Goal: Transaction & Acquisition: Purchase product/service

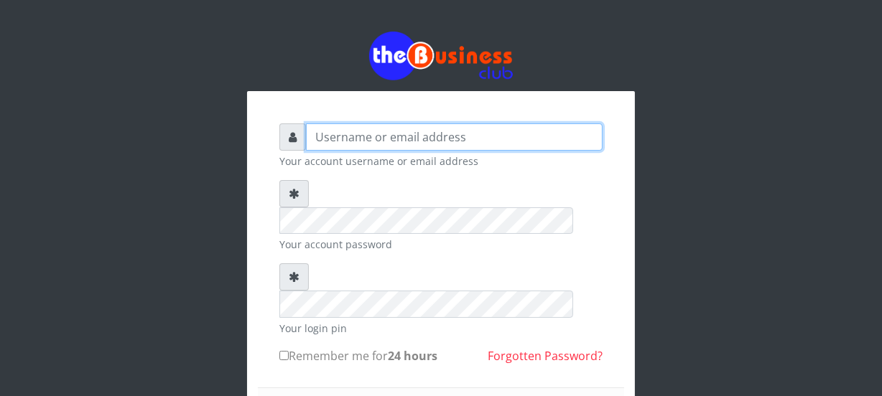
type input "Nacybaby"
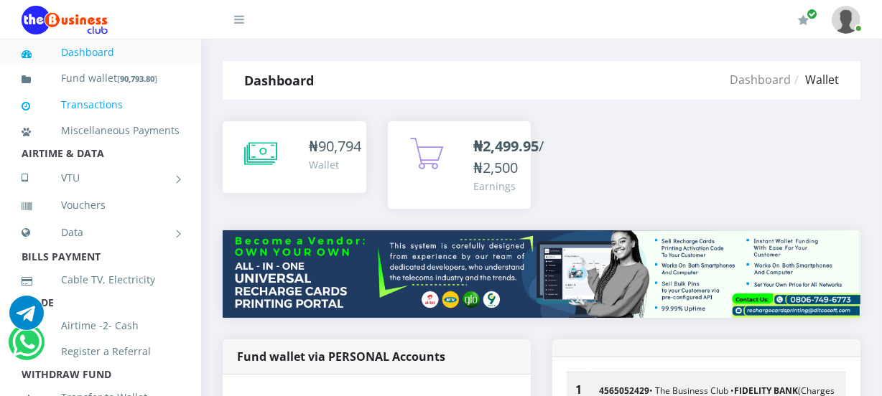
click at [107, 103] on link "Transactions" at bounding box center [101, 104] width 158 height 33
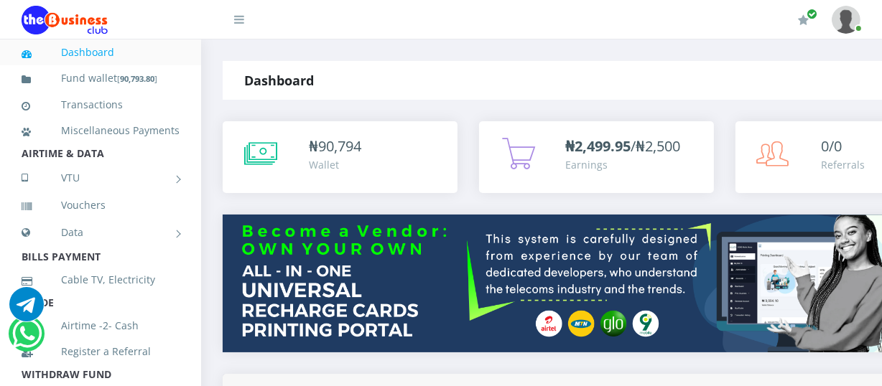
click at [841, 17] on img at bounding box center [845, 20] width 29 height 28
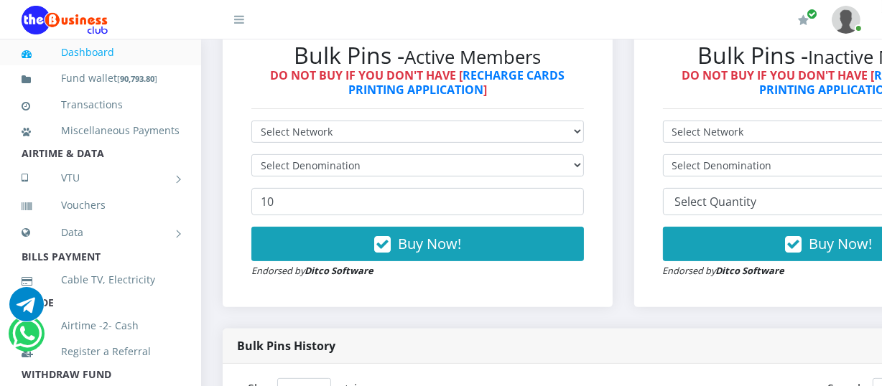
scroll to position [383, 0]
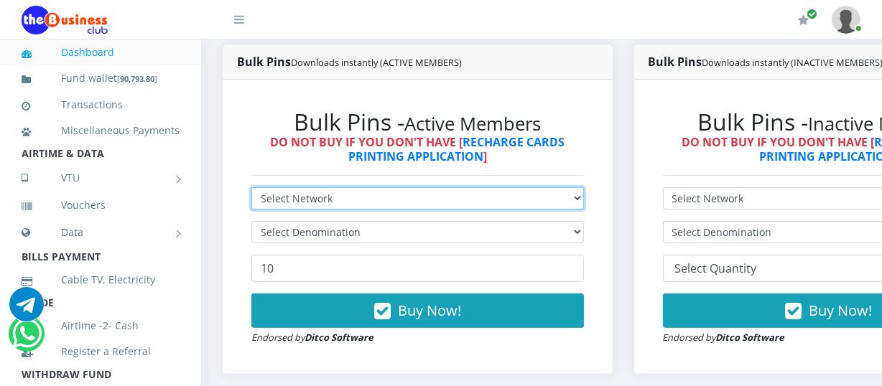
click at [584, 200] on select "Select Network MTN Globacom 9Mobile Airtel" at bounding box center [417, 198] width 332 height 22
select select "MTN"
click at [251, 189] on select "Select Network MTN Globacom 9Mobile Airtel" at bounding box center [417, 198] width 332 height 22
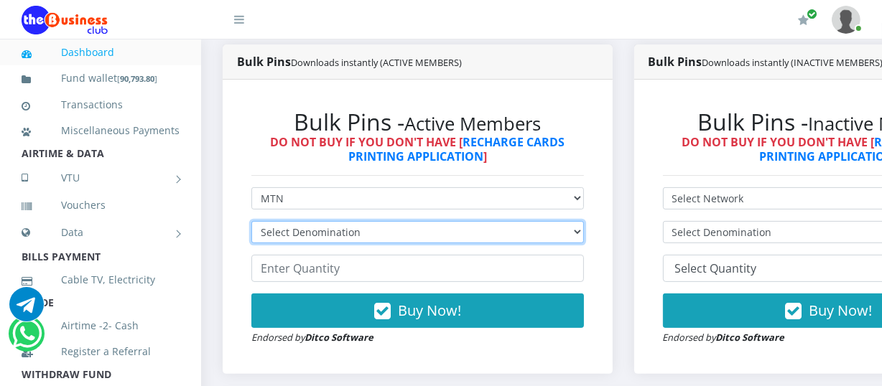
click at [582, 237] on select "Select Denomination MTN NGN100 - ₦96.94 MTN NGN200 - ₦193.88 MTN NGN400 - ₦387.…" at bounding box center [417, 232] width 332 height 22
select select "96.94-100"
click at [251, 223] on select "Select Denomination MTN NGN100 - ₦96.94 MTN NGN200 - ₦193.88 MTN NGN400 - ₦387.…" at bounding box center [417, 232] width 332 height 22
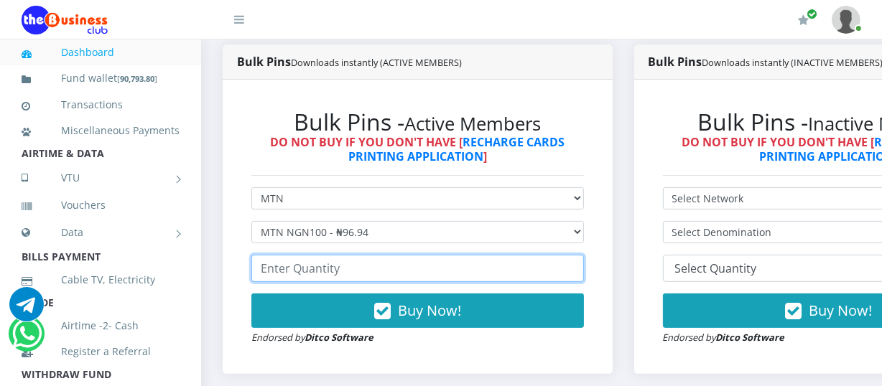
click at [269, 271] on input "number" at bounding box center [417, 268] width 332 height 27
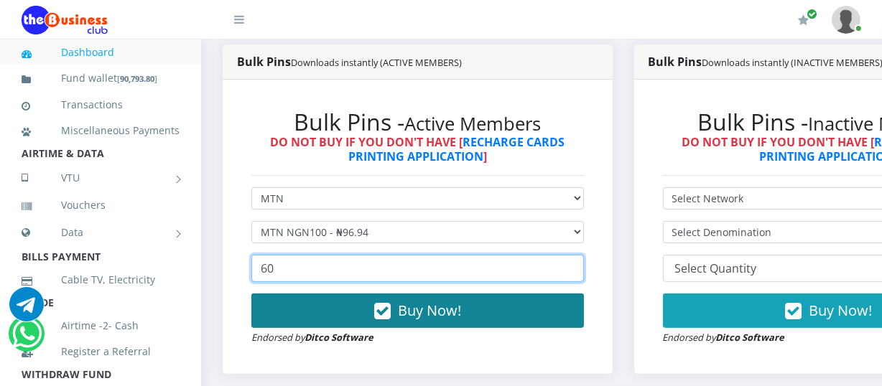
type input "60"
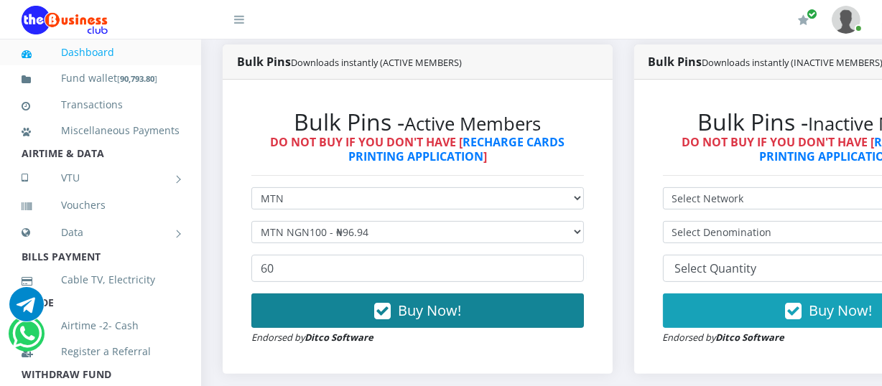
click at [402, 312] on span "Buy Now!" at bounding box center [429, 310] width 63 height 19
